Goal: Find specific page/section: Find specific page/section

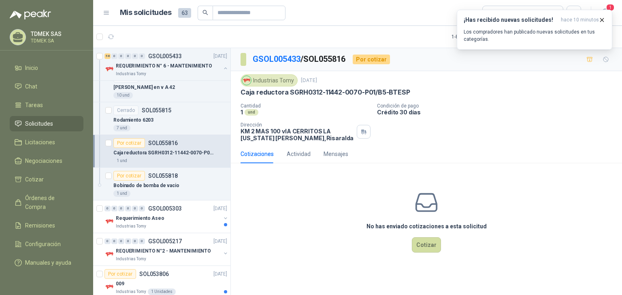
scroll to position [2647, 0]
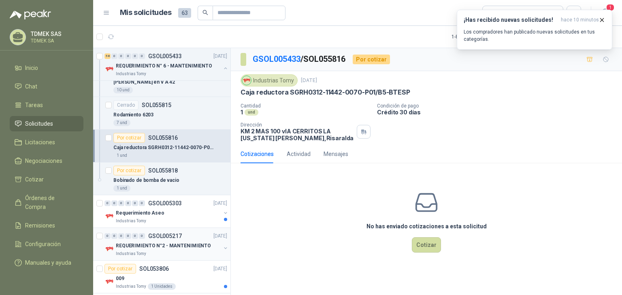
click at [149, 242] on p "REQUERIMIENTO N°2 - MANTENIMIENTO" at bounding box center [163, 246] width 95 height 8
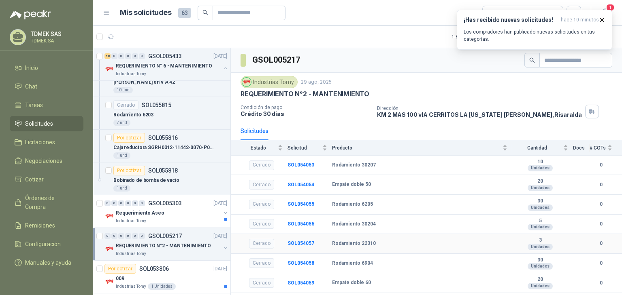
scroll to position [14, 0]
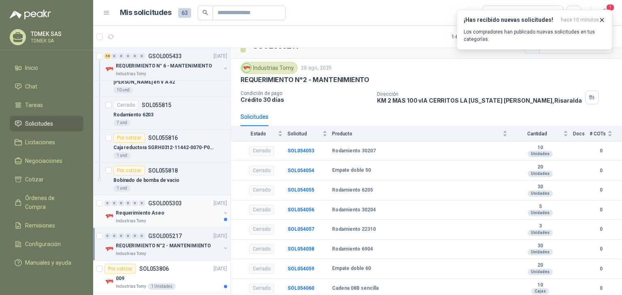
click at [142, 201] on div "0" at bounding box center [142, 204] width 6 height 6
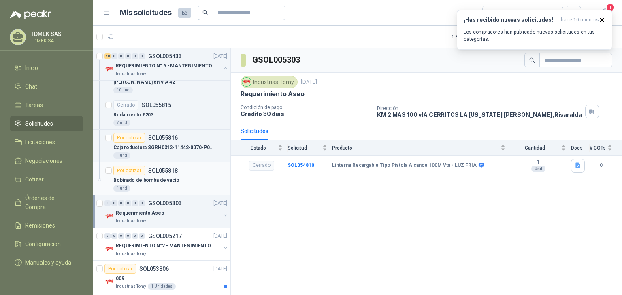
click at [141, 177] on p "Bobinado de bomba de vacio" at bounding box center [146, 181] width 66 height 8
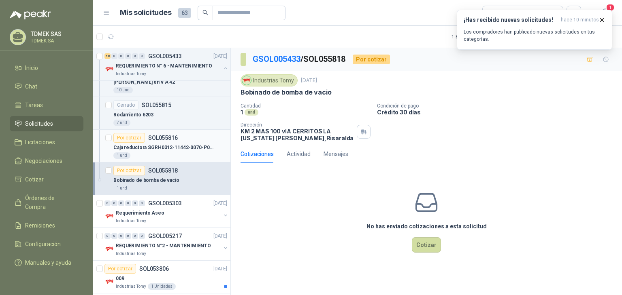
click at [152, 144] on p "Caja reductora SGRH0312-11442-0070-P01/B5-BTESP" at bounding box center [163, 148] width 101 height 8
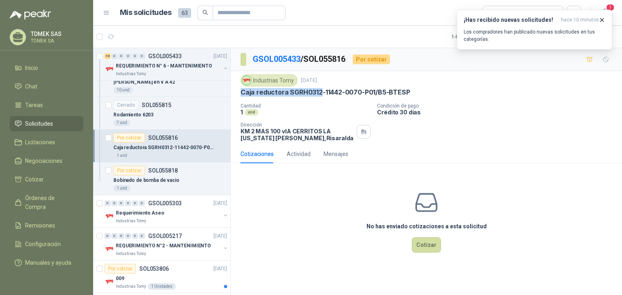
drag, startPoint x: 237, startPoint y: 89, endPoint x: 319, endPoint y: 91, distance: 82.2
click at [319, 91] on div "Industrias Tomy [DATE] Caja reductora SGRH0312-11442-0070-P01/B5-BTESP Cantida…" at bounding box center [426, 108] width 391 height 74
copy p "Caja reductora SGRH0312"
